Goal: Entertainment & Leisure: Consume media (video, audio)

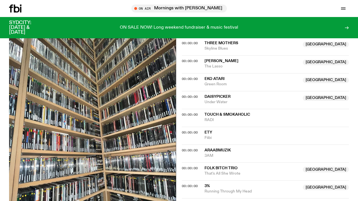
scroll to position [242, 0]
click at [346, 8] on icon "button" at bounding box center [343, 8] width 7 height 7
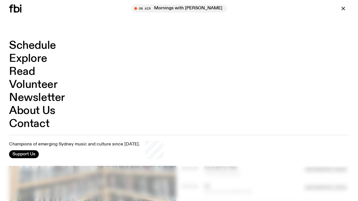
click at [15, 10] on icon at bounding box center [17, 9] width 6 height 8
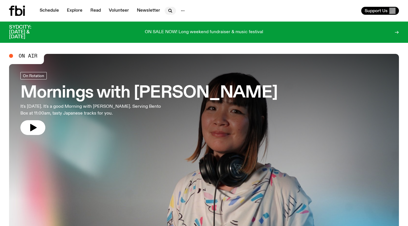
click at [169, 11] on icon "button" at bounding box center [170, 10] width 3 height 3
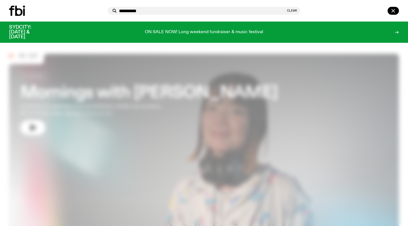
type input "**********"
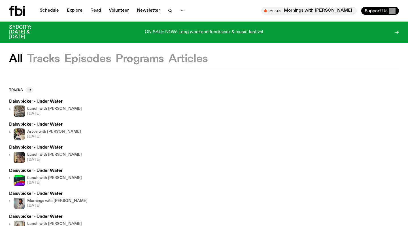
click at [48, 58] on button "Tracks" at bounding box center [43, 59] width 33 height 10
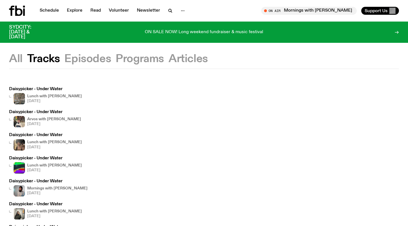
click at [21, 99] on img at bounding box center [19, 98] width 11 height 11
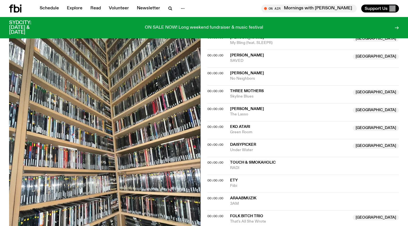
scroll to position [203, 0]
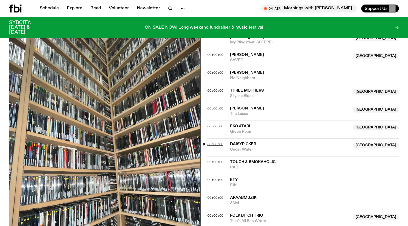
click at [214, 142] on span "00:00:00" at bounding box center [216, 144] width 16 height 5
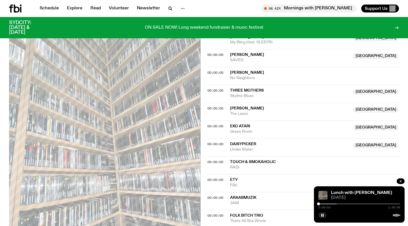
click at [349, 201] on div "0:00:03 1:59:59" at bounding box center [360, 205] width 82 height 7
click at [337, 201] on div at bounding box center [296, 203] width 82 height 1
click at [339, 201] on div at bounding box center [338, 203] width 3 height 3
drag, startPoint x: 339, startPoint y: 204, endPoint x: 344, endPoint y: 204, distance: 5.7
click at [340, 201] on div at bounding box center [338, 203] width 3 height 3
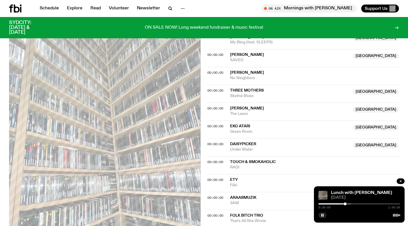
click at [346, 201] on div at bounding box center [345, 203] width 3 height 3
click at [347, 201] on div at bounding box center [346, 203] width 3 height 3
click at [349, 201] on div at bounding box center [348, 203] width 3 height 3
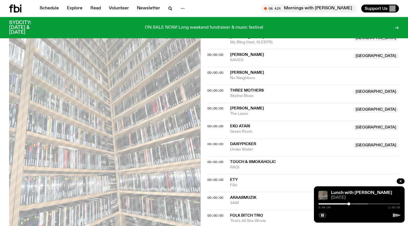
click at [350, 201] on div at bounding box center [349, 203] width 3 height 3
click at [351, 201] on div at bounding box center [349, 203] width 3 height 3
click at [352, 201] on div at bounding box center [352, 203] width 3 height 3
click at [354, 201] on div at bounding box center [352, 203] width 3 height 3
click at [356, 201] on div at bounding box center [355, 203] width 3 height 3
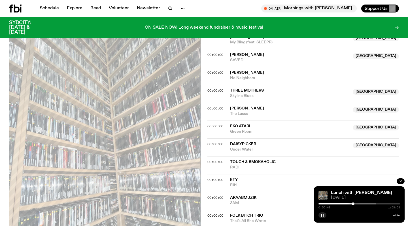
drag, startPoint x: 356, startPoint y: 204, endPoint x: 353, endPoint y: 203, distance: 3.1
click at [353, 201] on div at bounding box center [353, 203] width 3 height 3
click at [352, 201] on div at bounding box center [352, 203] width 3 height 3
drag, startPoint x: 352, startPoint y: 203, endPoint x: 356, endPoint y: 203, distance: 4.9
click at [355, 201] on div at bounding box center [353, 203] width 3 height 3
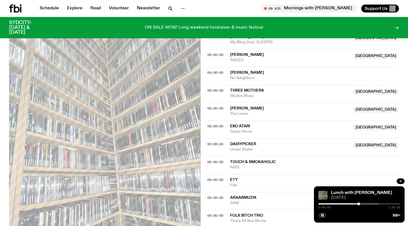
drag, startPoint x: 356, startPoint y: 203, endPoint x: 359, endPoint y: 203, distance: 2.8
click at [358, 201] on div at bounding box center [359, 203] width 3 height 3
